Goal: Find specific page/section: Find specific page/section

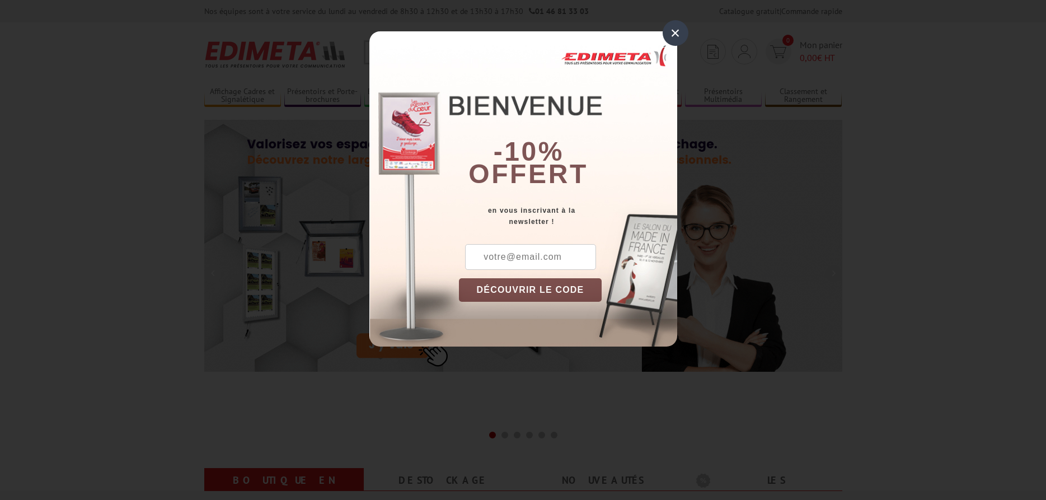
click at [682, 36] on div "×" at bounding box center [676, 33] width 26 height 26
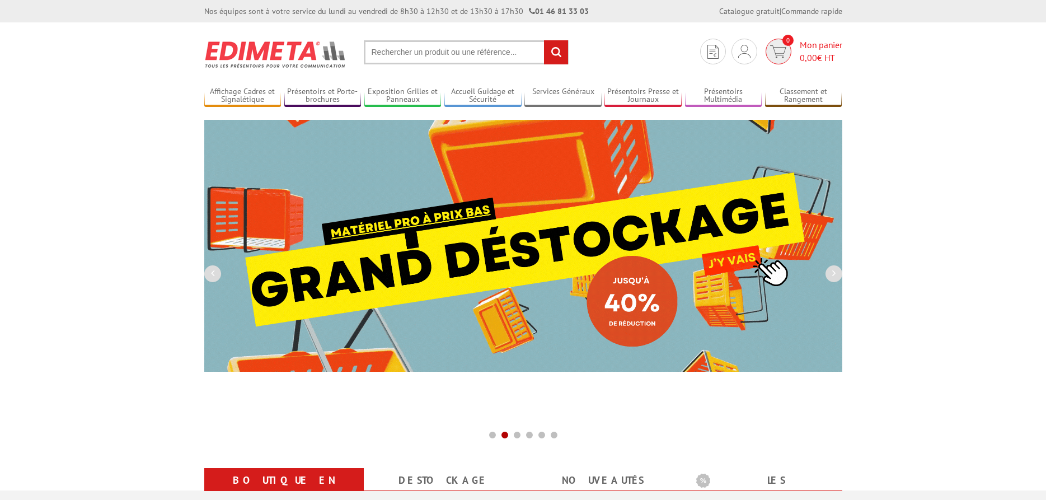
click at [782, 50] on img at bounding box center [778, 51] width 16 height 13
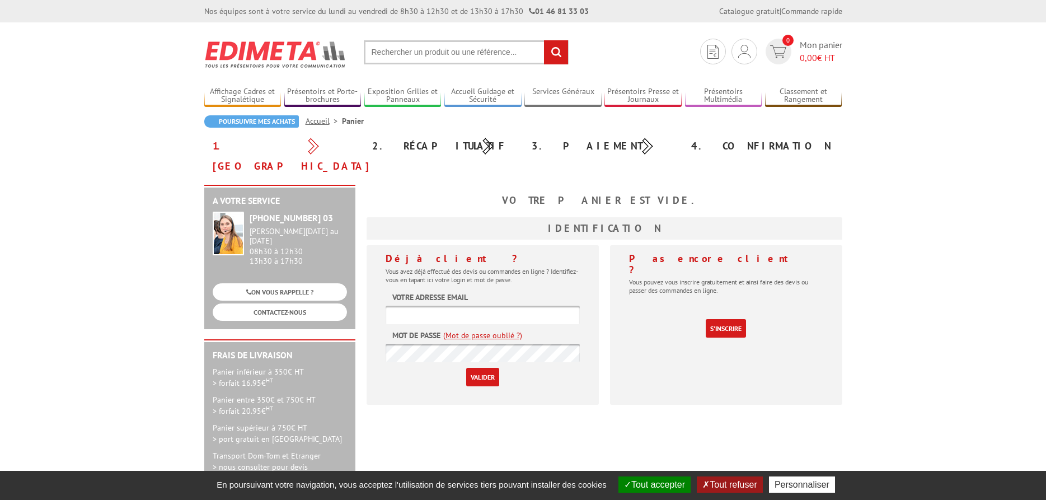
click at [397, 60] on input "text" at bounding box center [466, 52] width 205 height 24
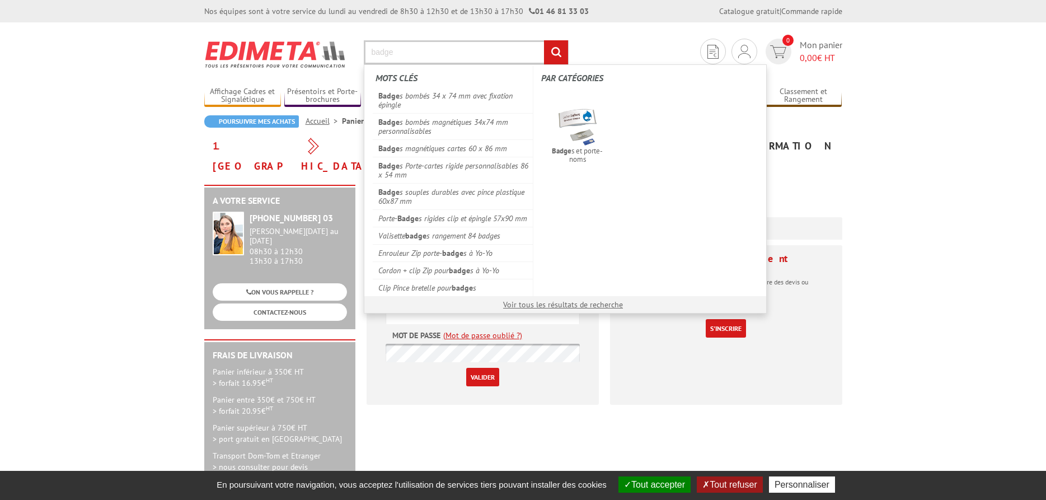
type input "badge"
click at [544, 40] on input "rechercher" at bounding box center [556, 52] width 24 height 24
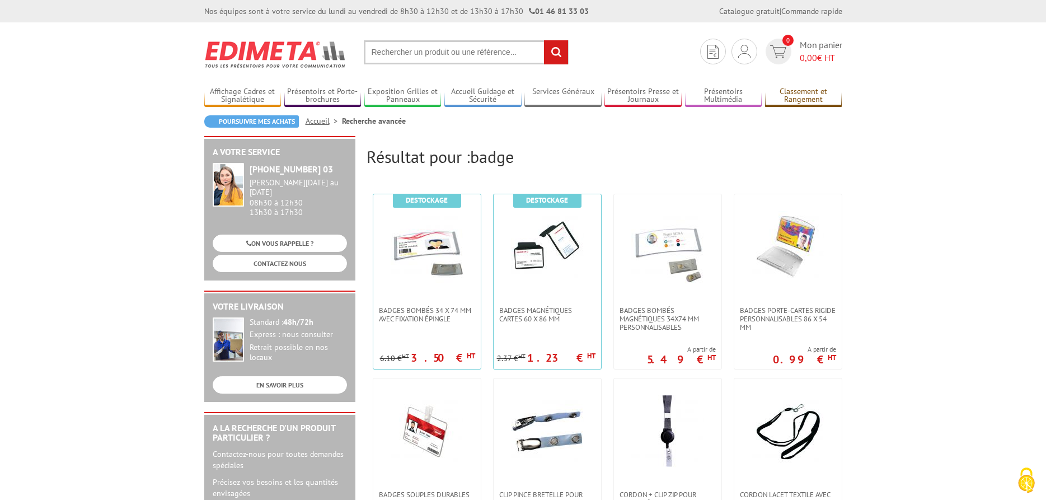
click at [809, 97] on link "Classement et Rangement" at bounding box center [803, 96] width 77 height 18
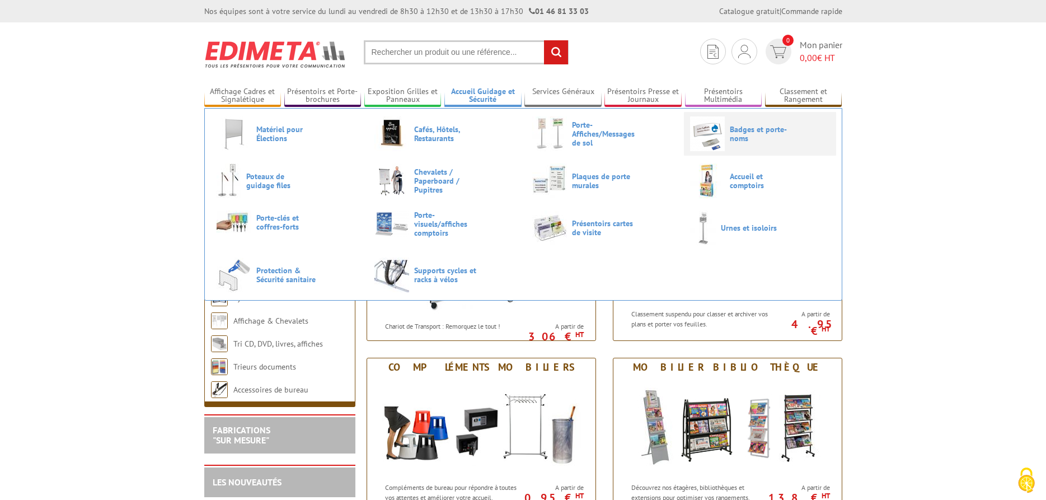
click at [739, 134] on span "Badges et porte-noms" at bounding box center [763, 134] width 67 height 18
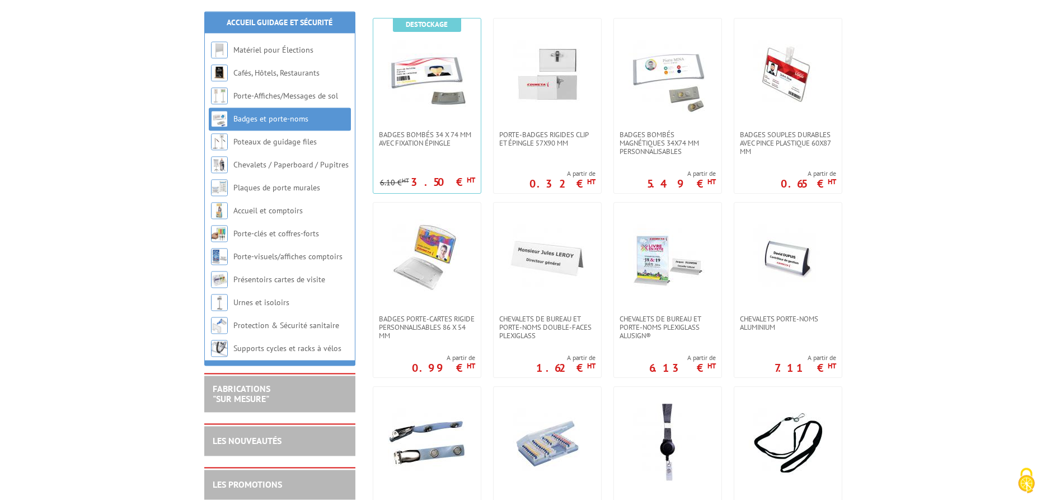
scroll to position [228, 0]
